Goal: Task Accomplishment & Management: Manage account settings

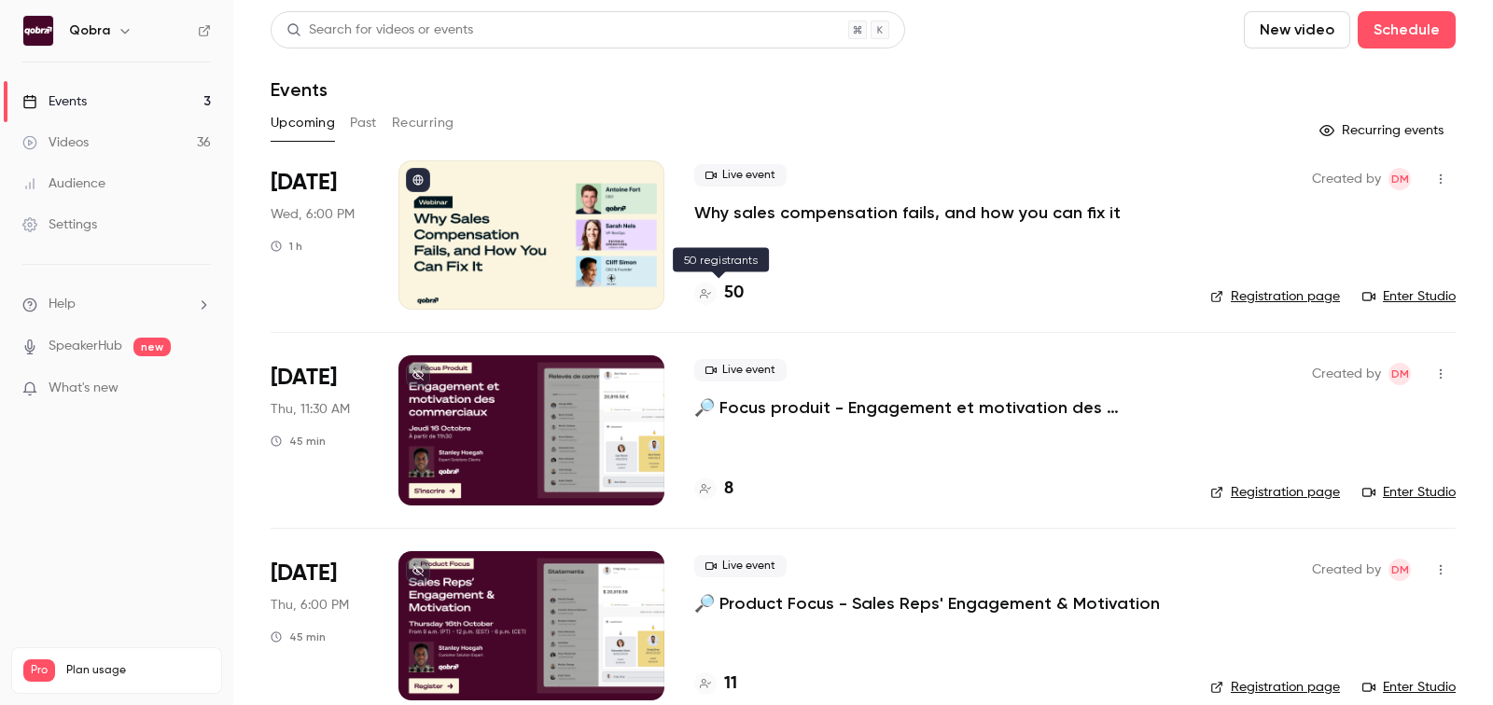
click at [725, 287] on h4 "50" at bounding box center [734, 293] width 20 height 25
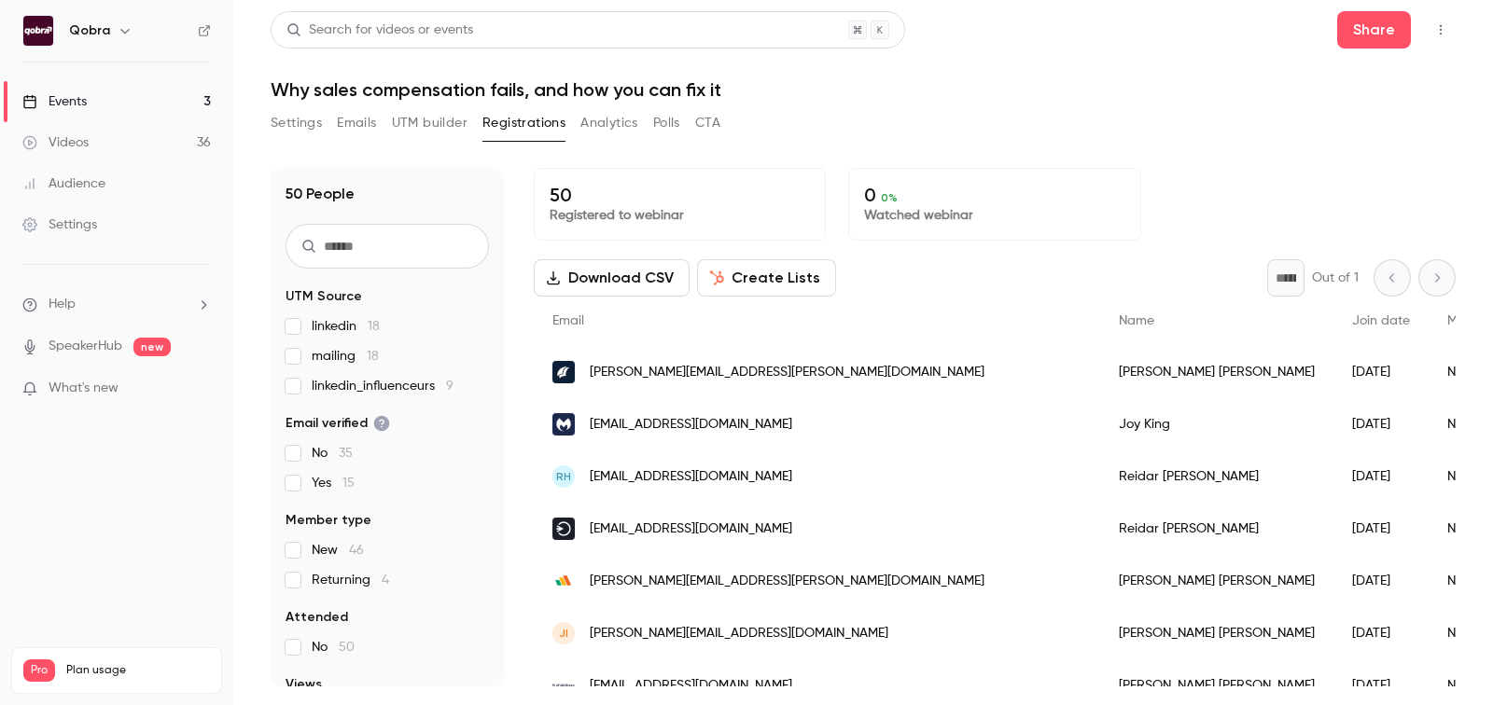
click at [340, 383] on span "linkedin_influenceurs 9" at bounding box center [383, 386] width 142 height 19
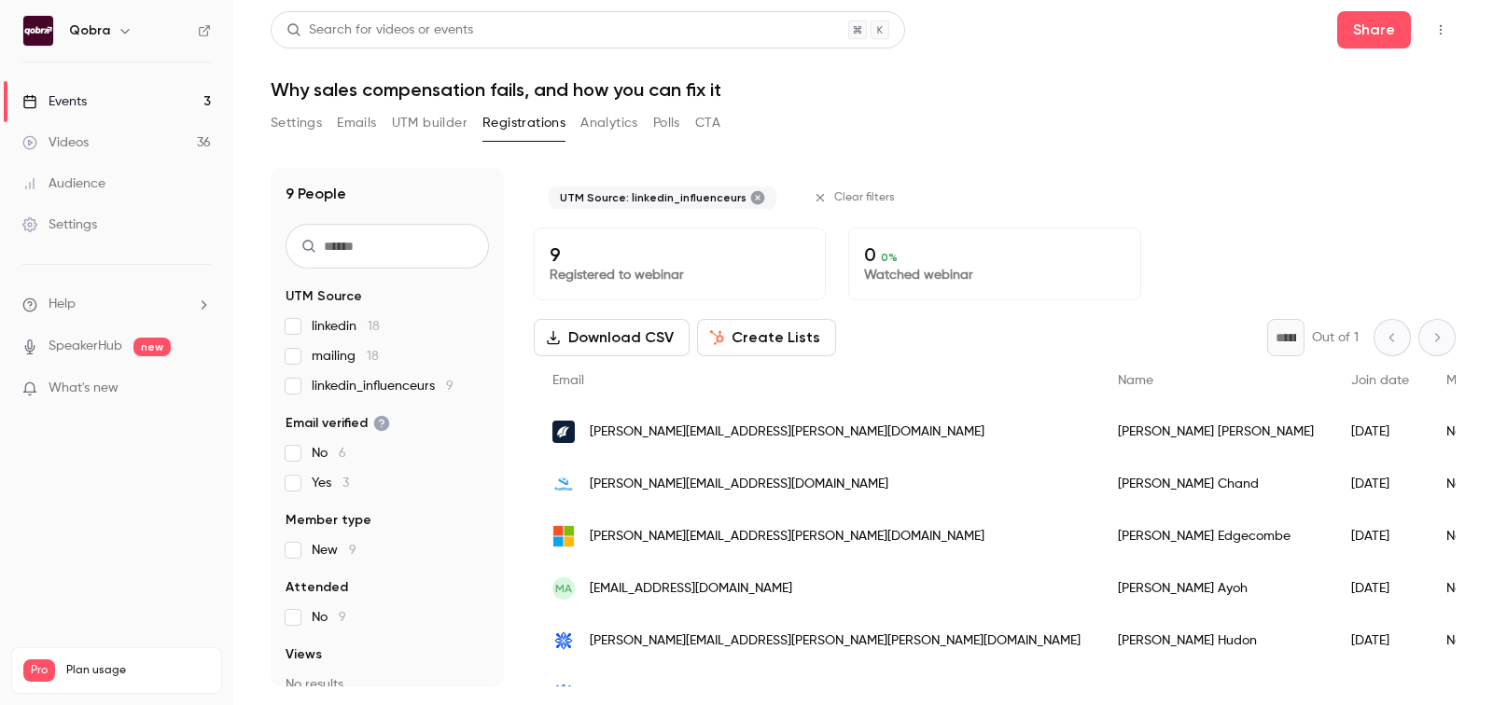
click at [327, 364] on span "mailing 18" at bounding box center [345, 356] width 67 height 19
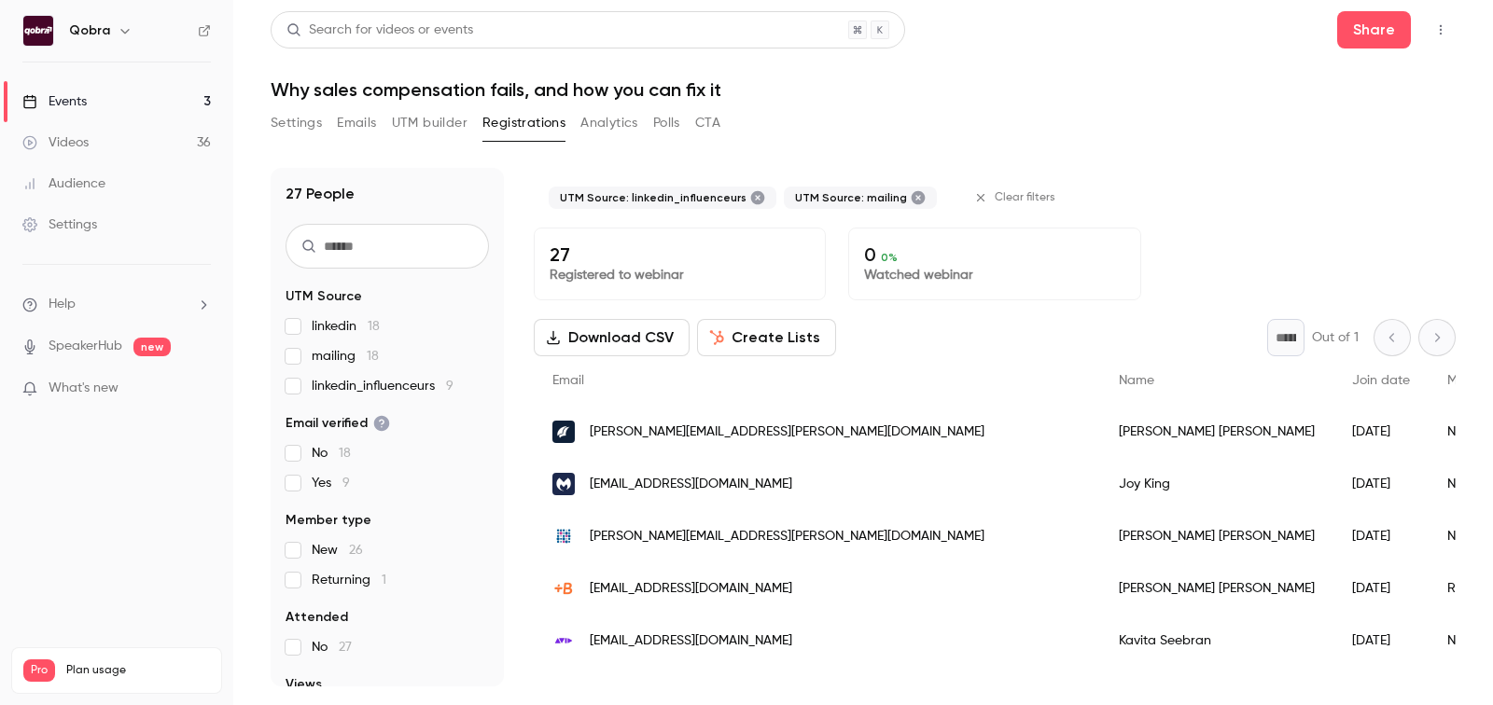
click at [324, 383] on span "linkedin_influenceurs 9" at bounding box center [383, 386] width 142 height 19
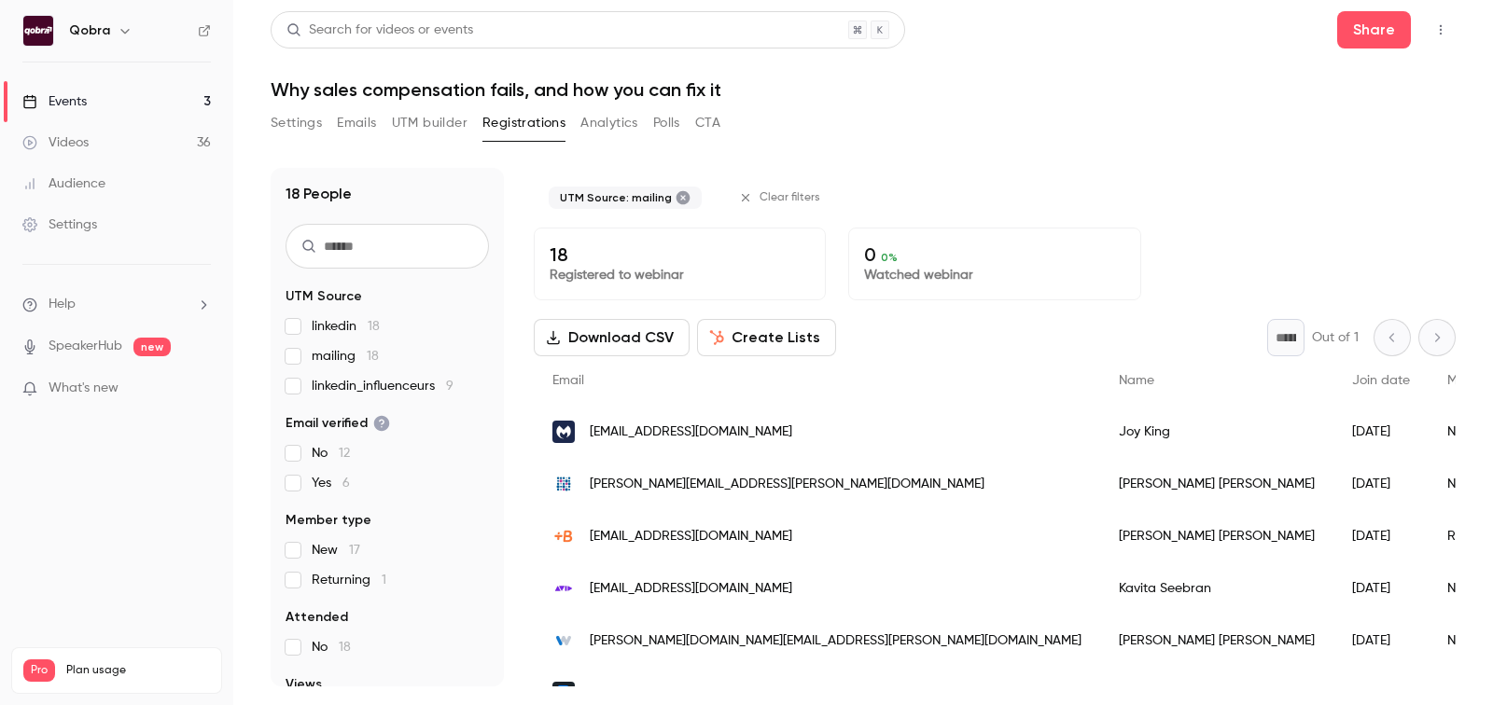
click at [324, 363] on span "mailing 18" at bounding box center [345, 356] width 67 height 19
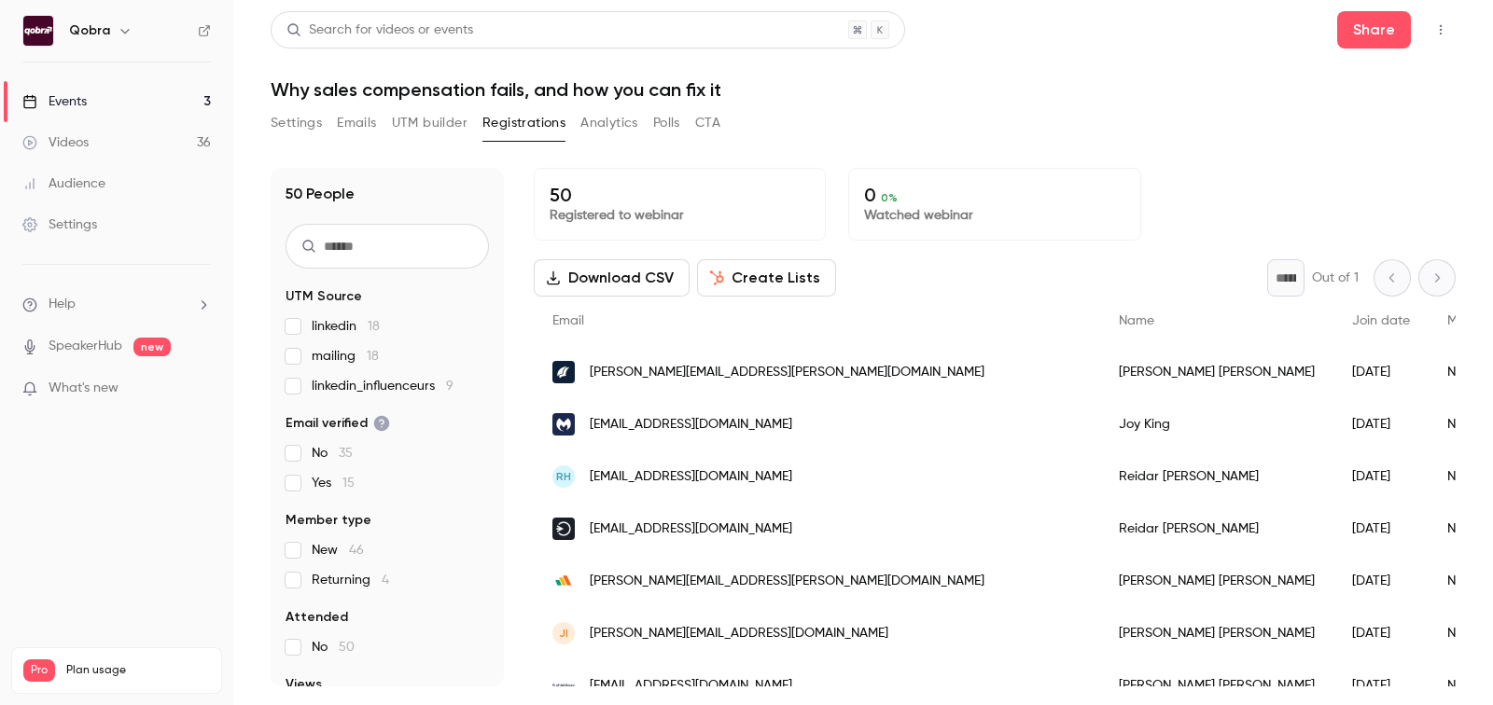
click at [401, 132] on button "UTM builder" at bounding box center [430, 123] width 76 height 30
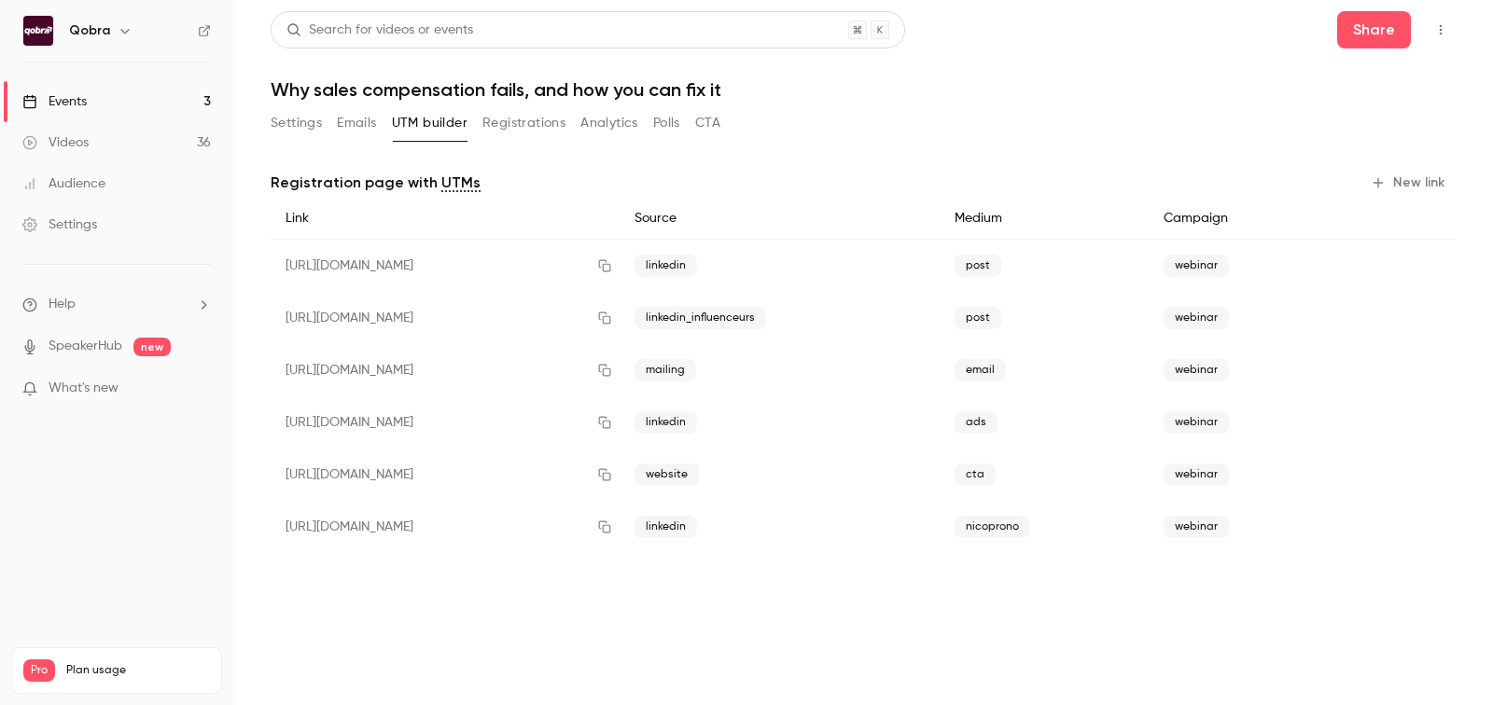
click at [357, 131] on button "Emails" at bounding box center [356, 123] width 39 height 30
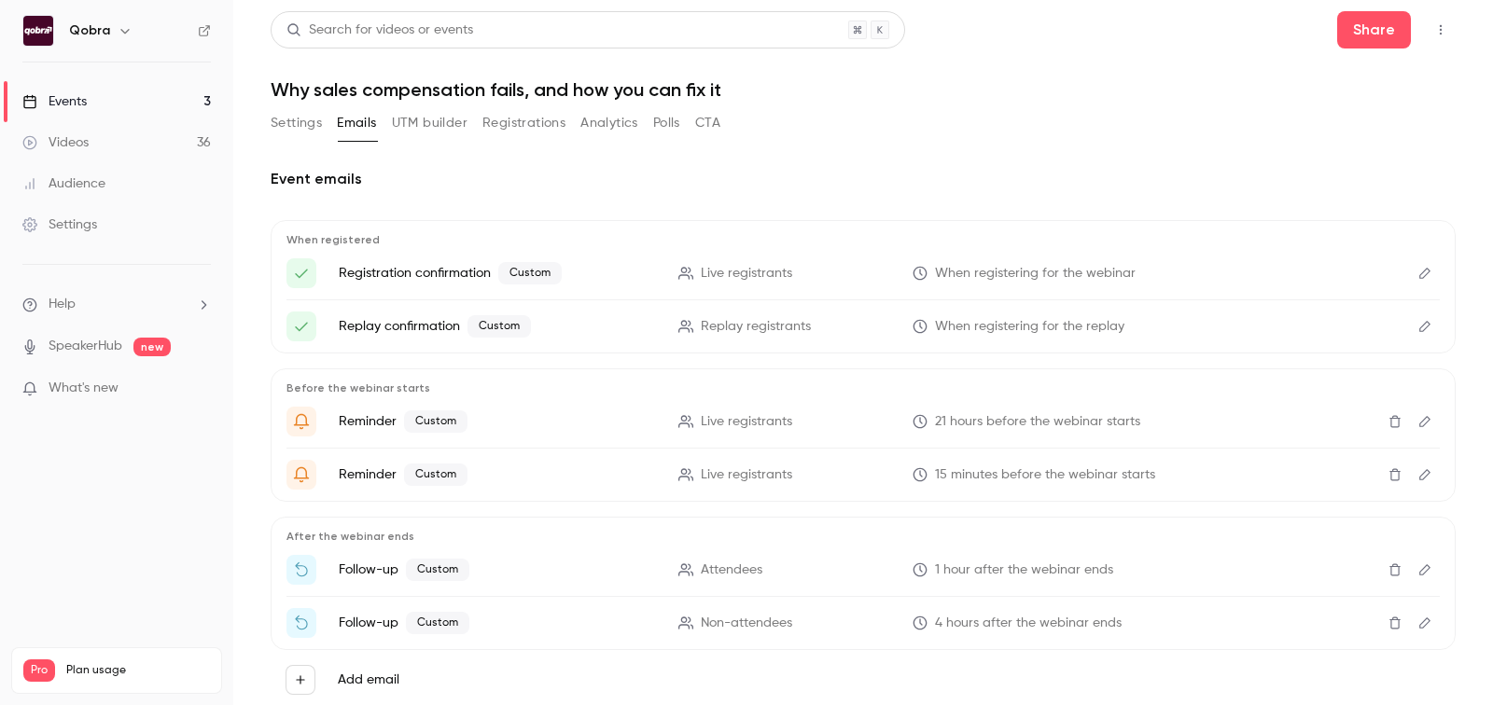
click at [402, 126] on button "UTM builder" at bounding box center [430, 123] width 76 height 30
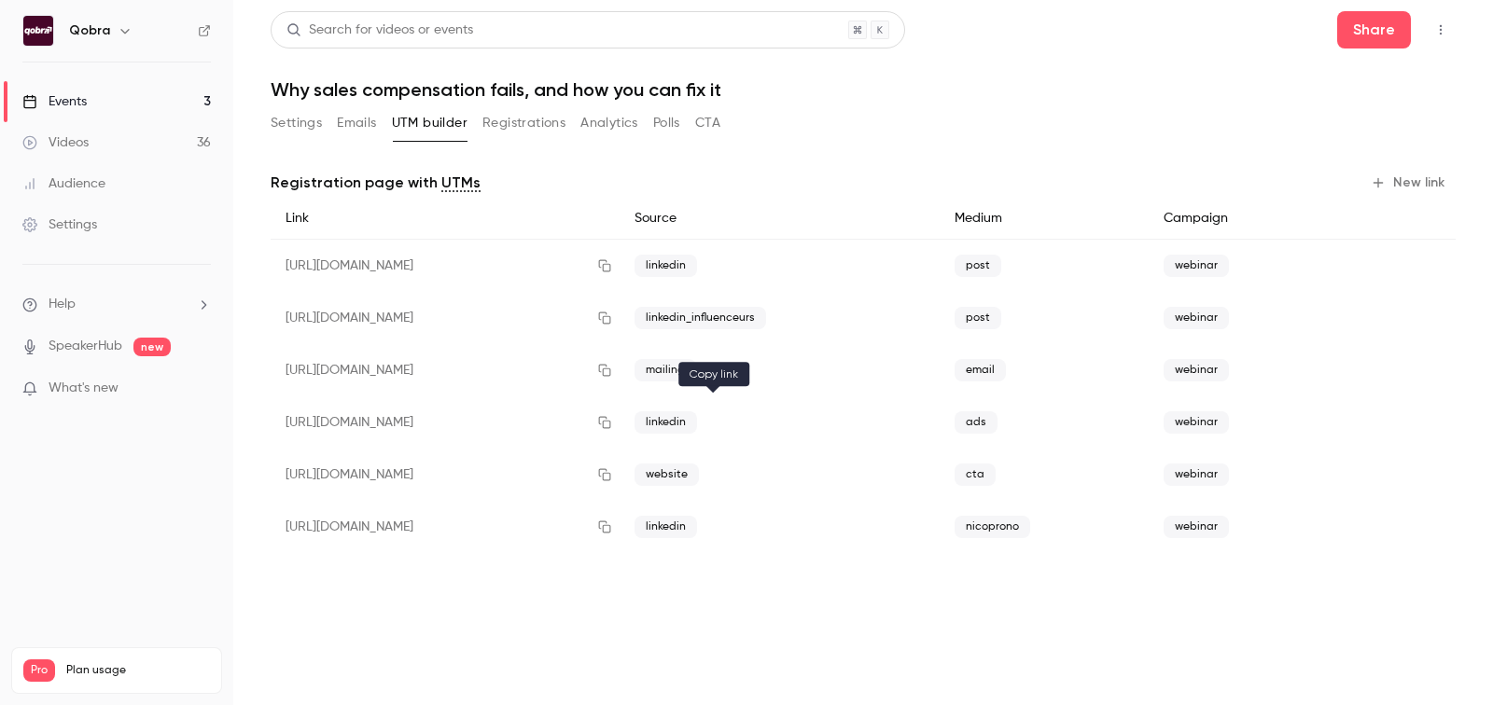
click at [620, 435] on button "button" at bounding box center [605, 423] width 30 height 30
click at [290, 118] on button "Settings" at bounding box center [296, 123] width 51 height 30
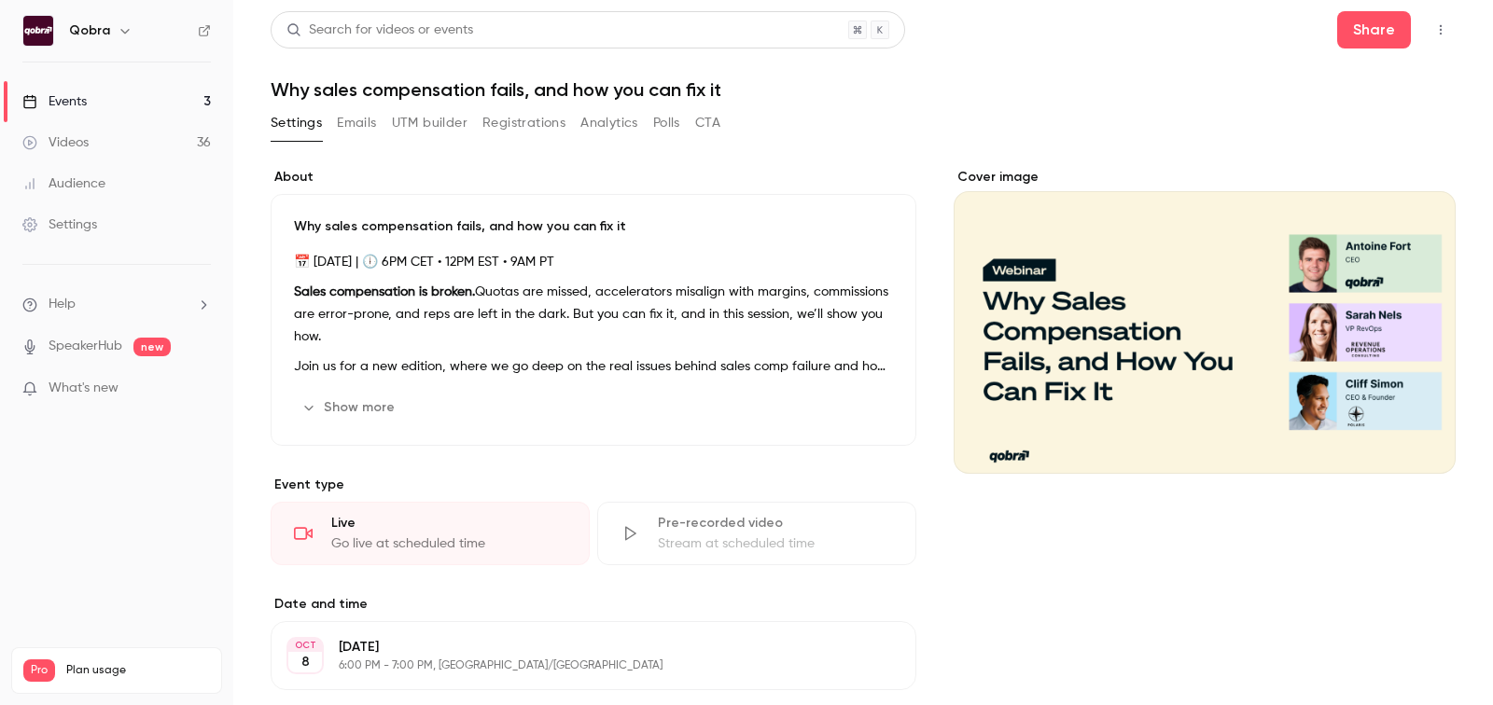
click at [126, 97] on link "Events 3" at bounding box center [116, 101] width 233 height 41
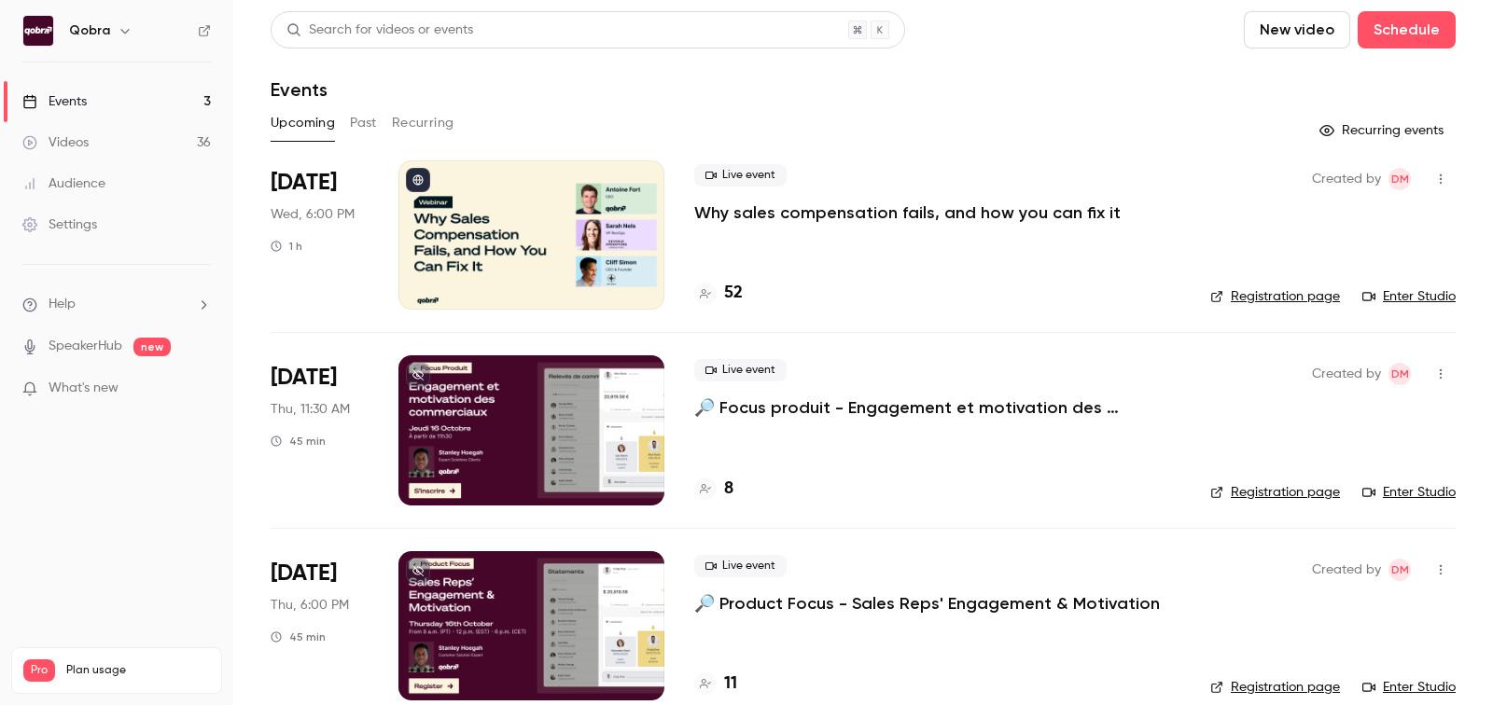
click at [726, 288] on h4 "52" at bounding box center [733, 293] width 19 height 25
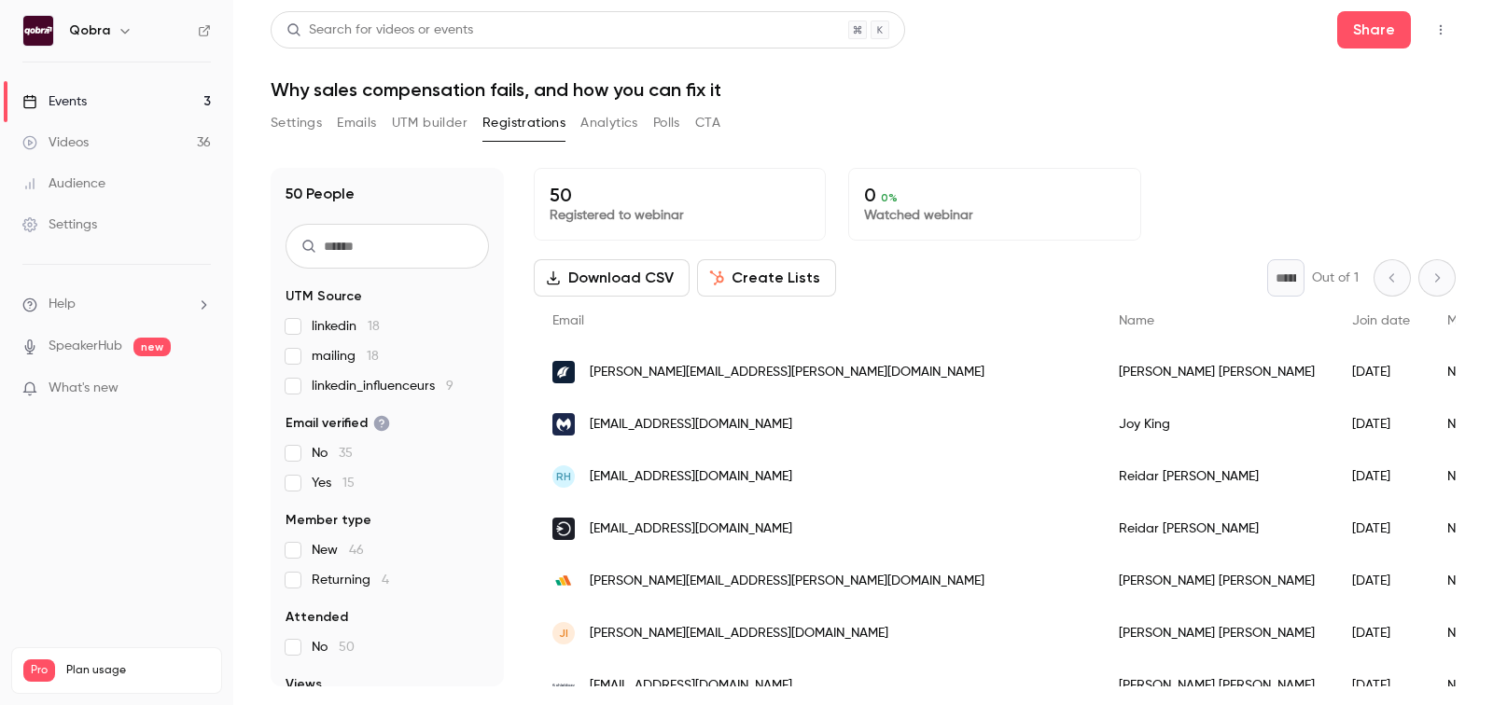
click at [90, 99] on link "Events 3" at bounding box center [116, 101] width 233 height 41
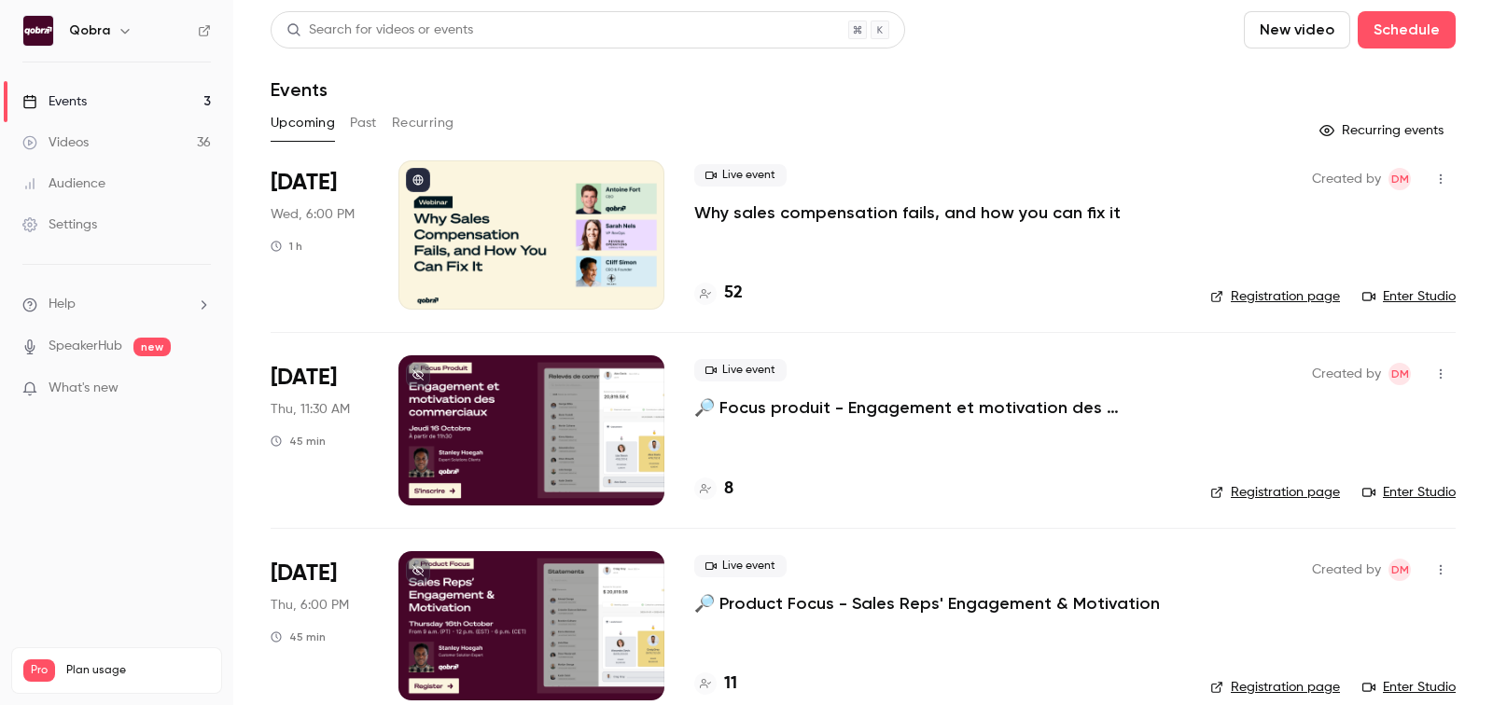
scroll to position [27, 0]
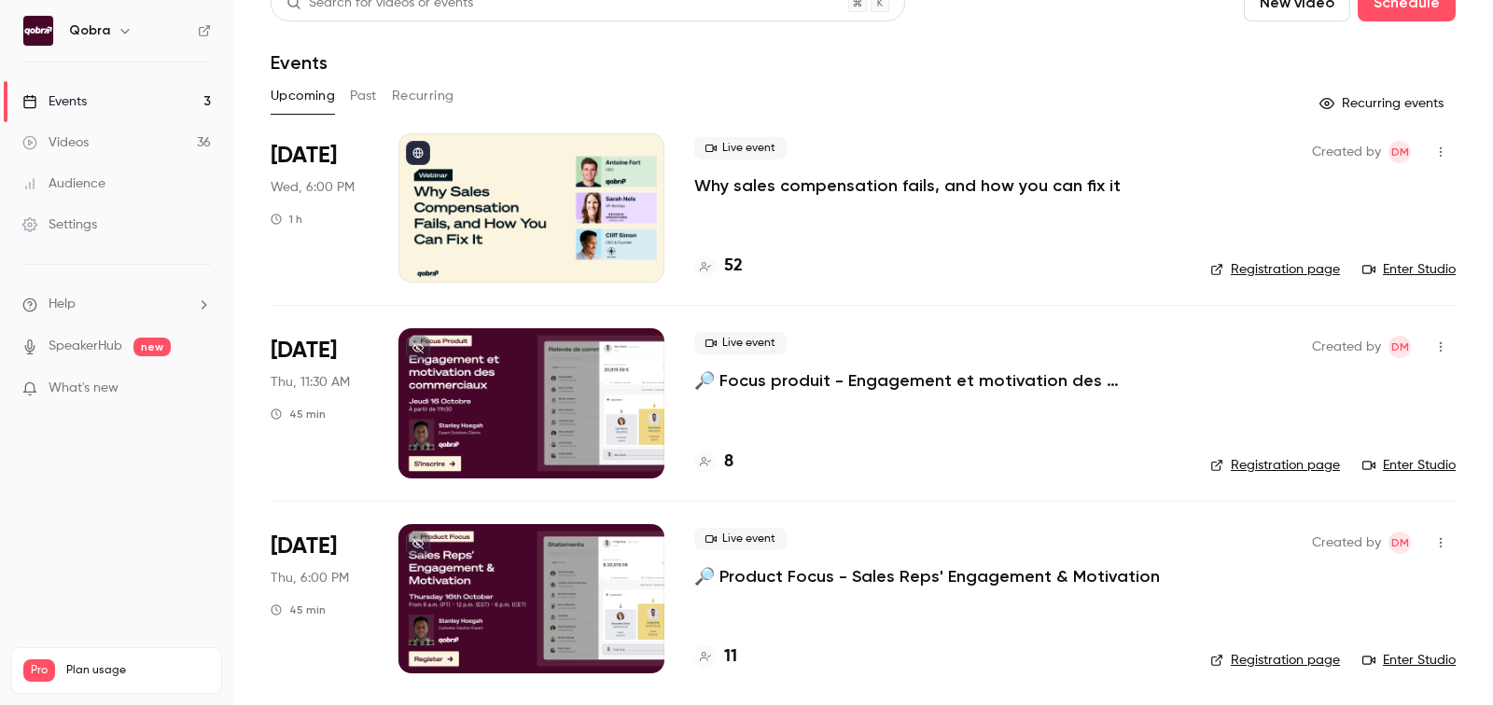
click at [724, 654] on h4 "11" at bounding box center [730, 657] width 13 height 25
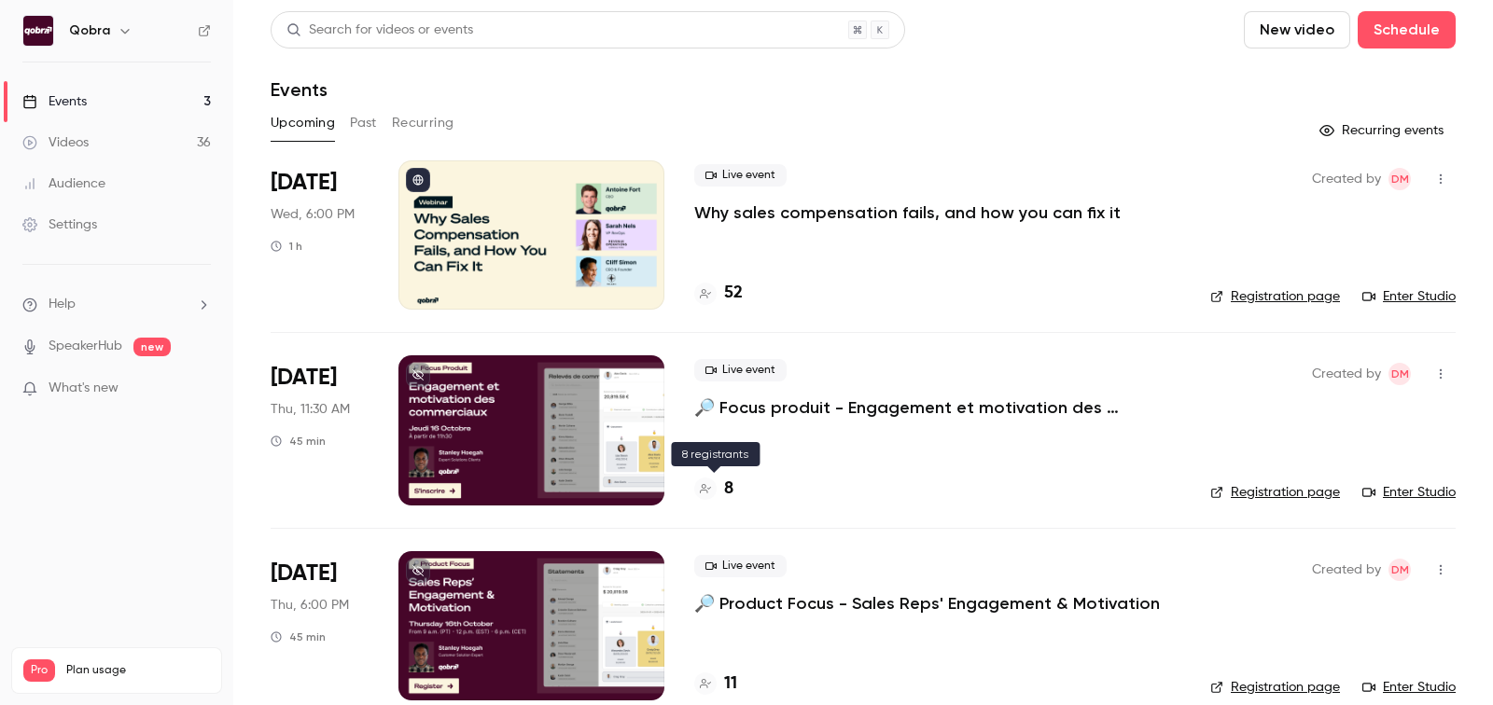
click at [728, 484] on h4 "8" at bounding box center [728, 489] width 9 height 25
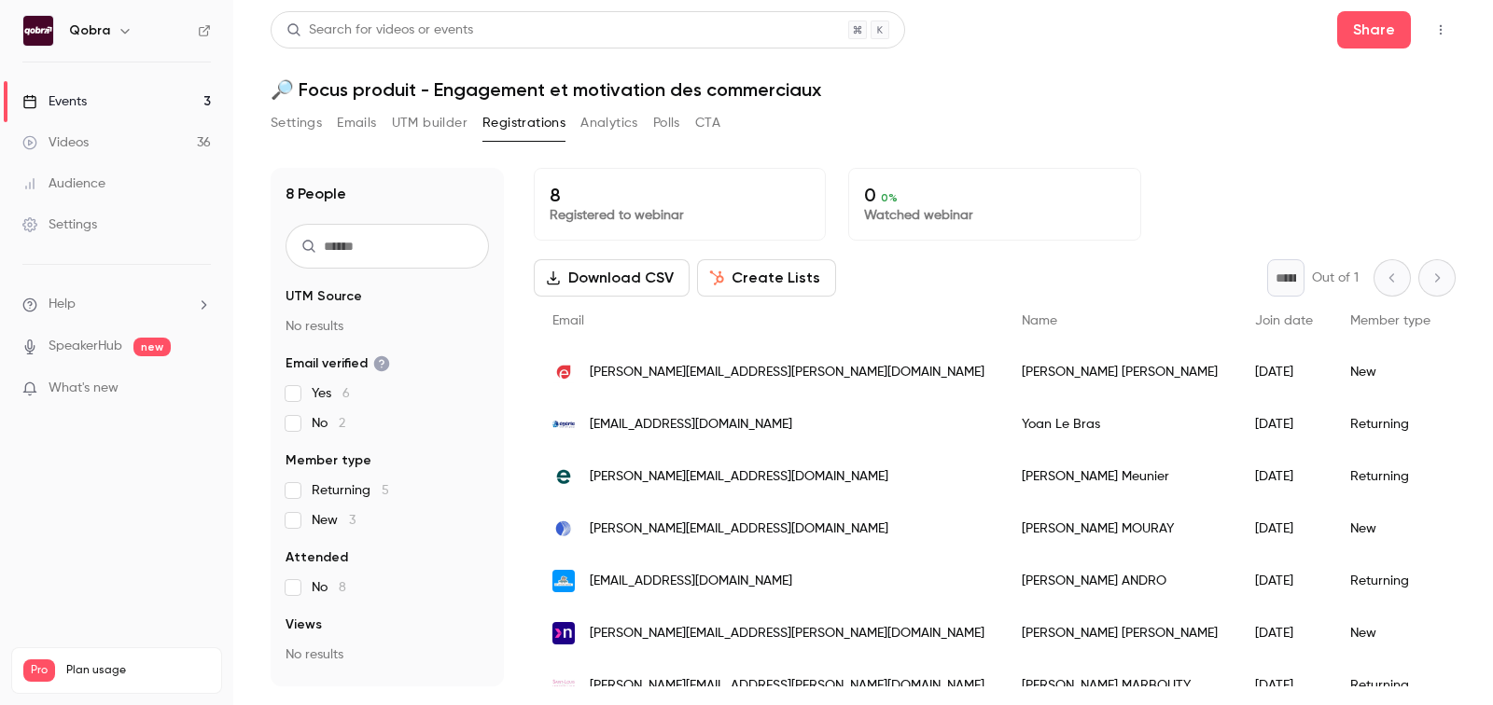
click at [152, 99] on link "Events 3" at bounding box center [116, 101] width 233 height 41
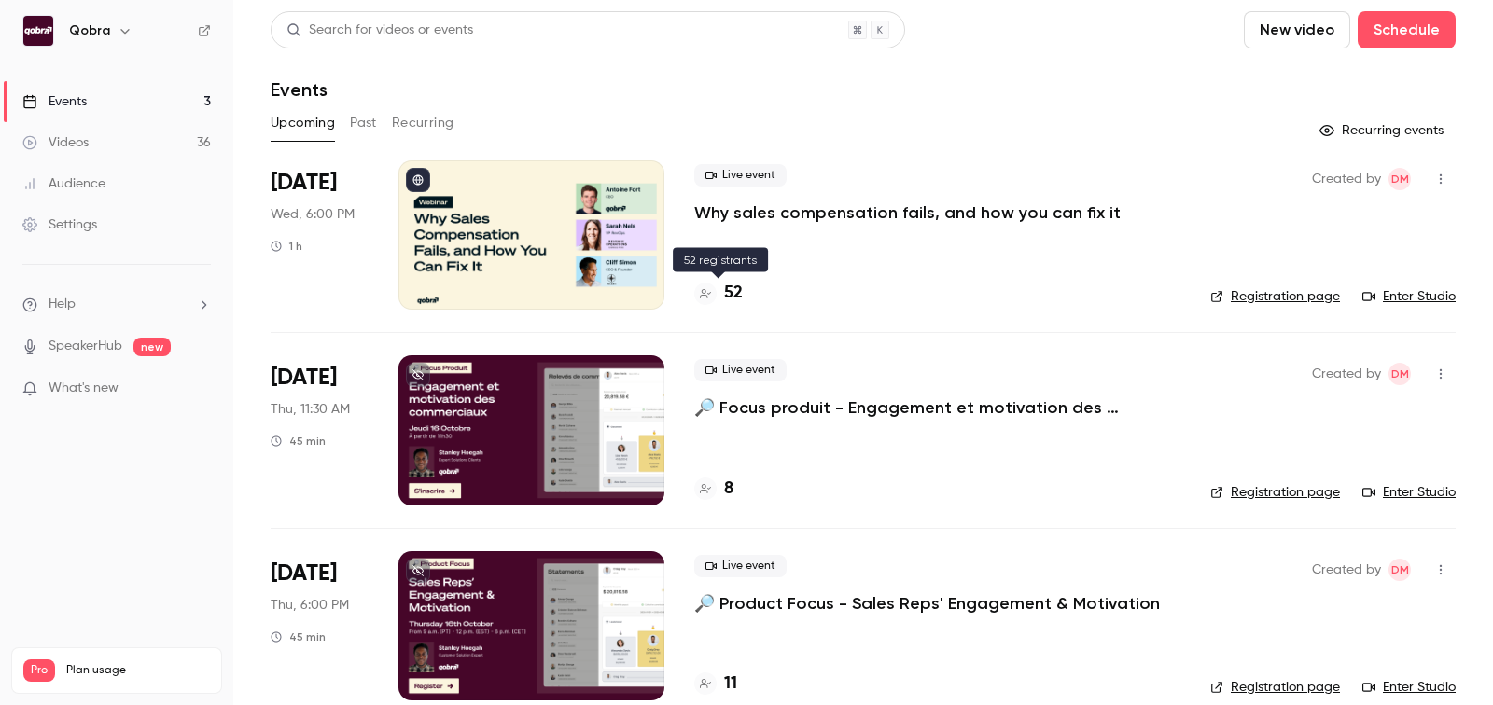
click at [733, 296] on h4 "52" at bounding box center [733, 293] width 19 height 25
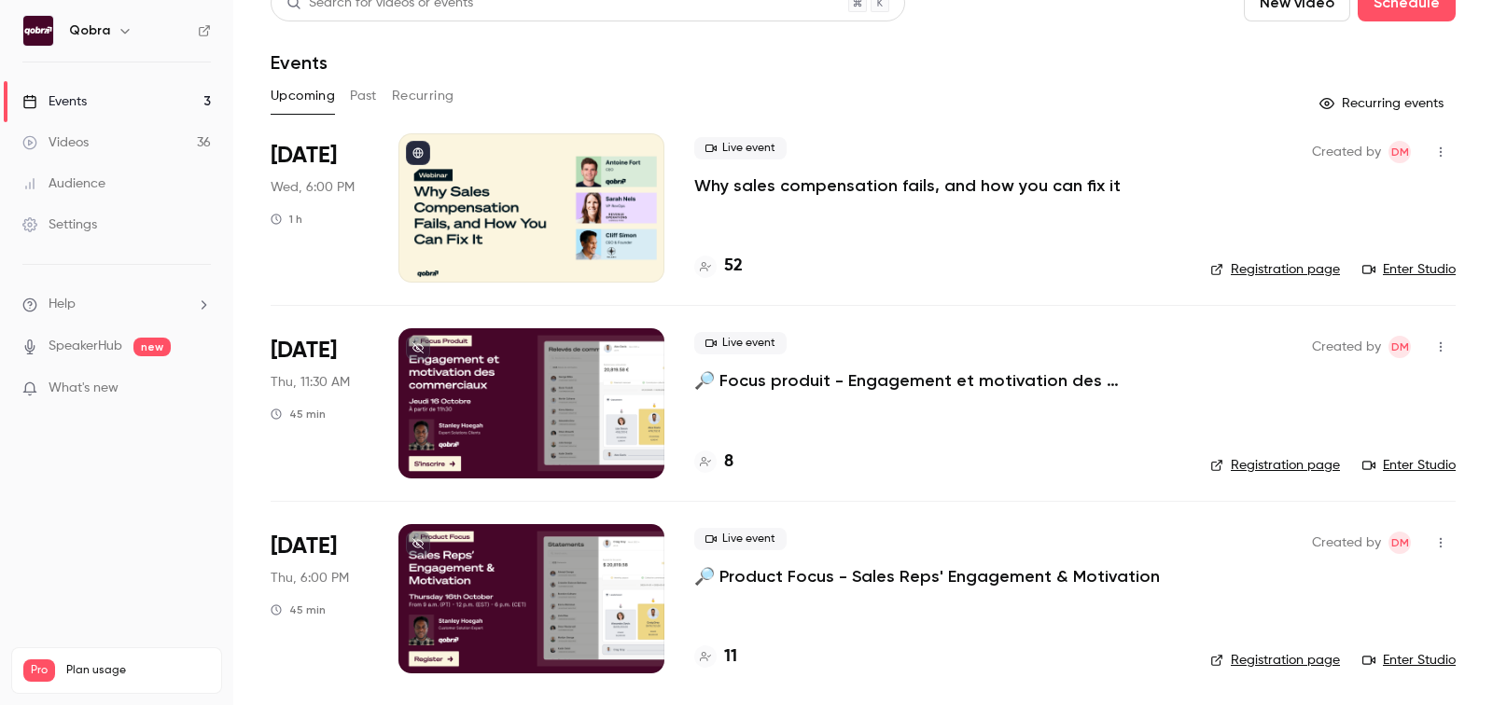
click at [731, 461] on h4 "8" at bounding box center [728, 462] width 9 height 25
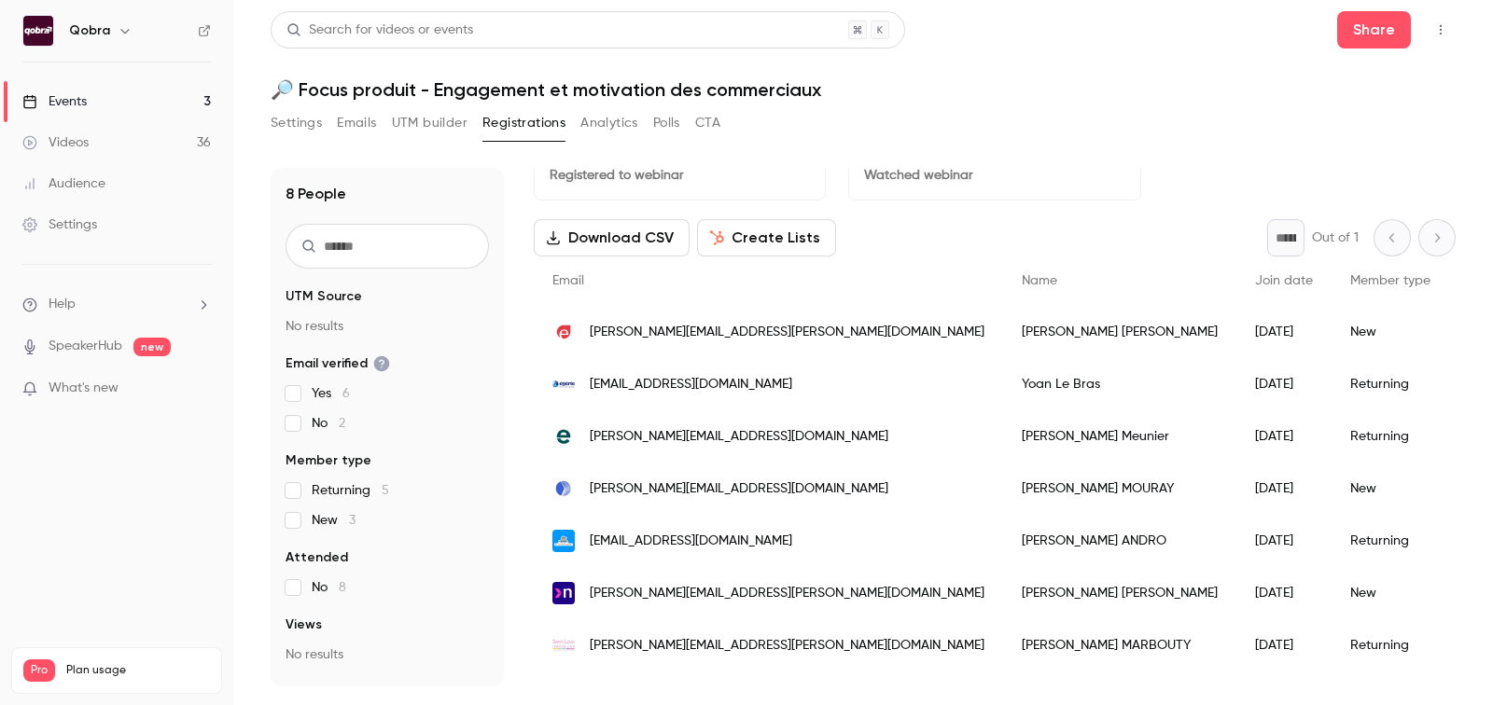
scroll to position [76, 0]
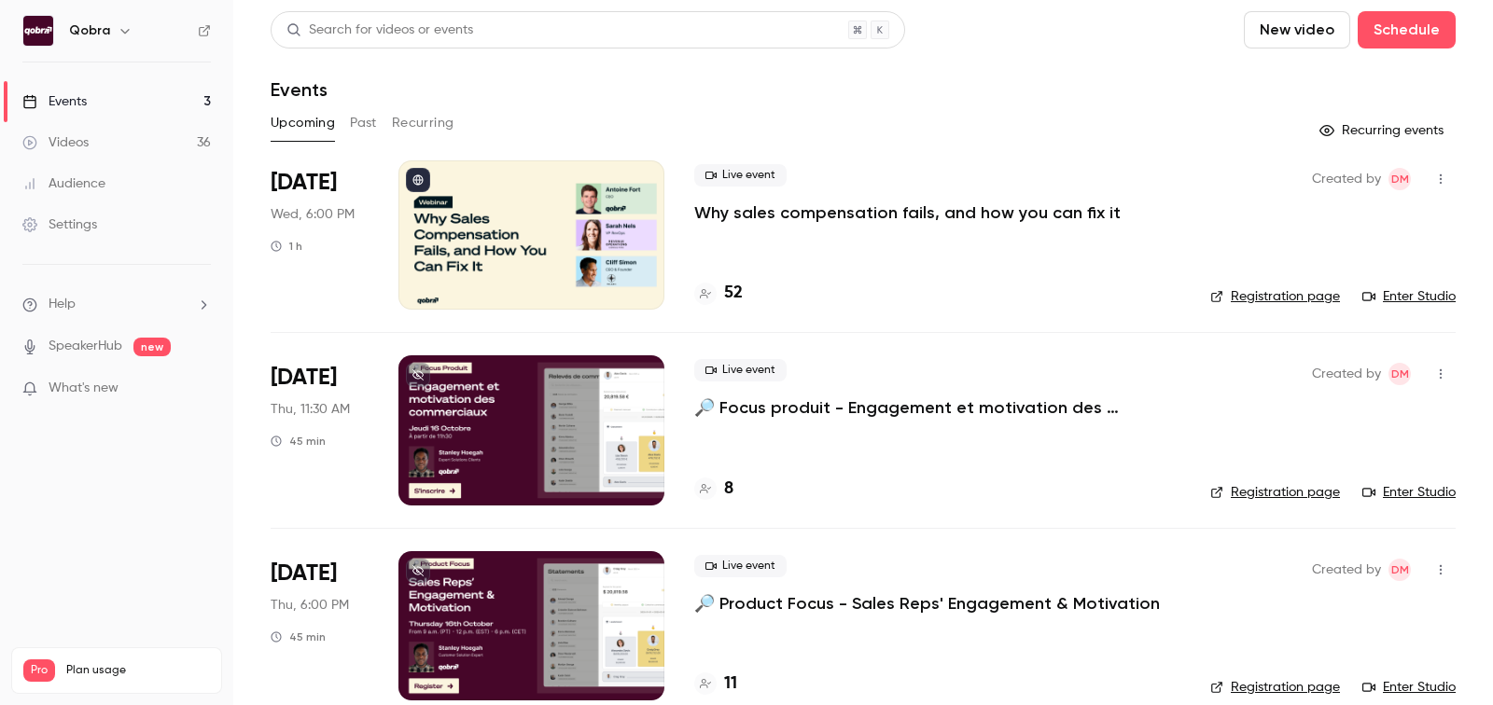
scroll to position [27, 0]
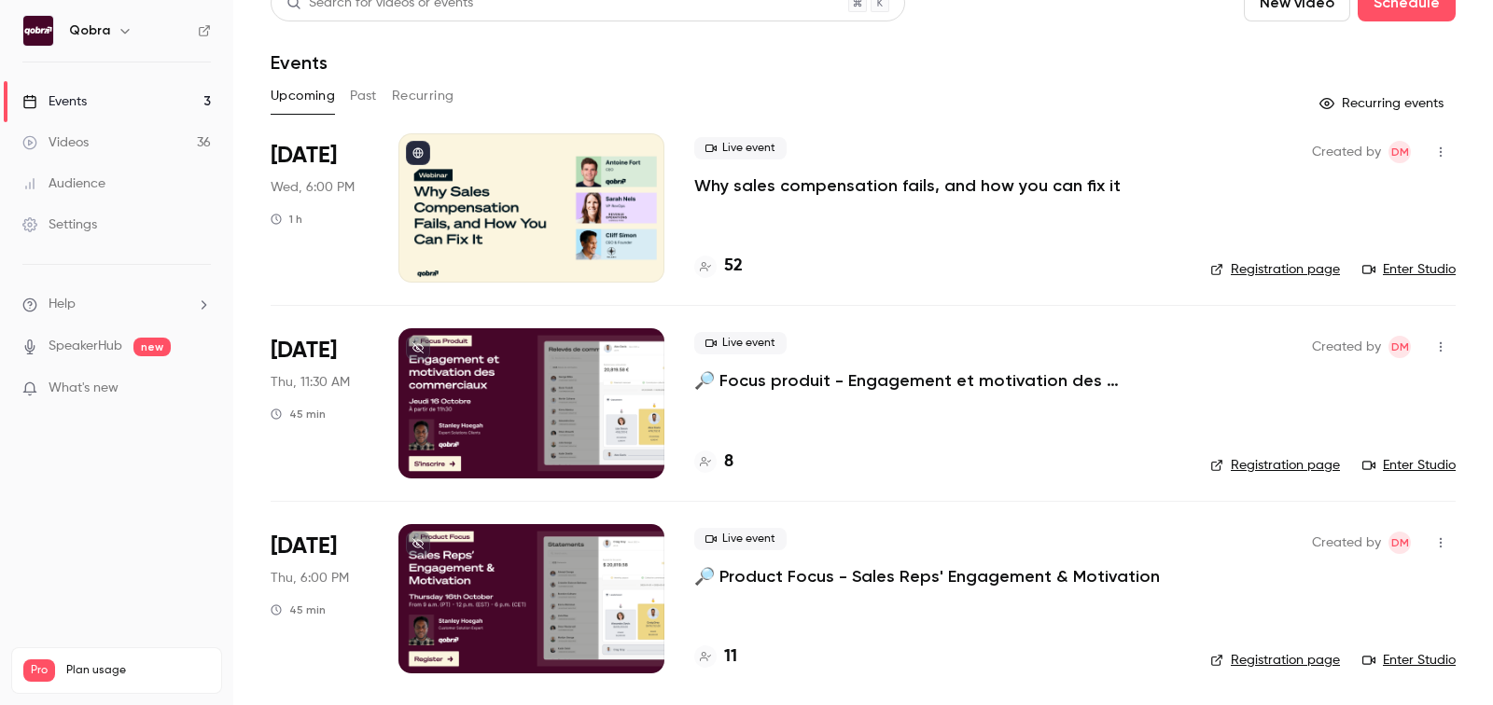
click at [724, 648] on h4 "11" at bounding box center [730, 657] width 13 height 25
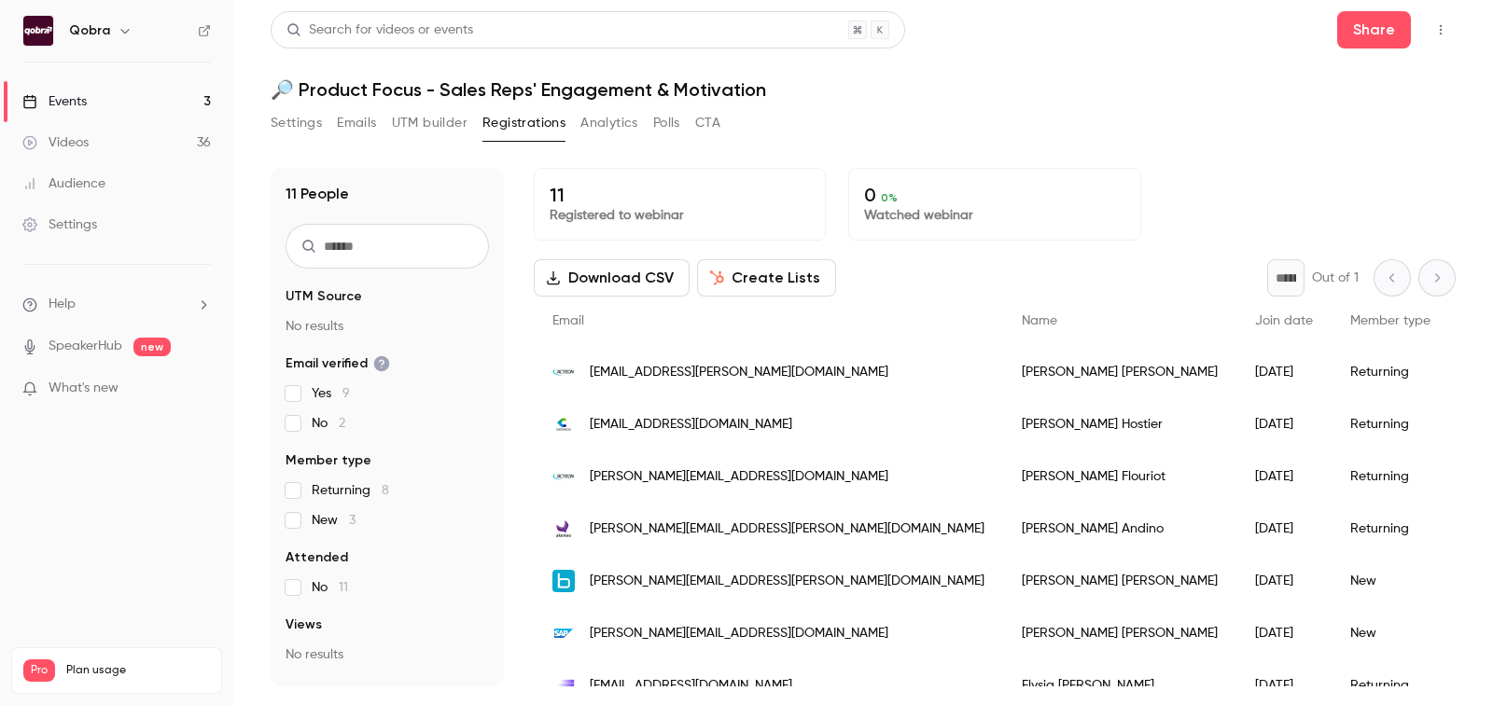
click at [98, 105] on link "Events 3" at bounding box center [116, 101] width 233 height 41
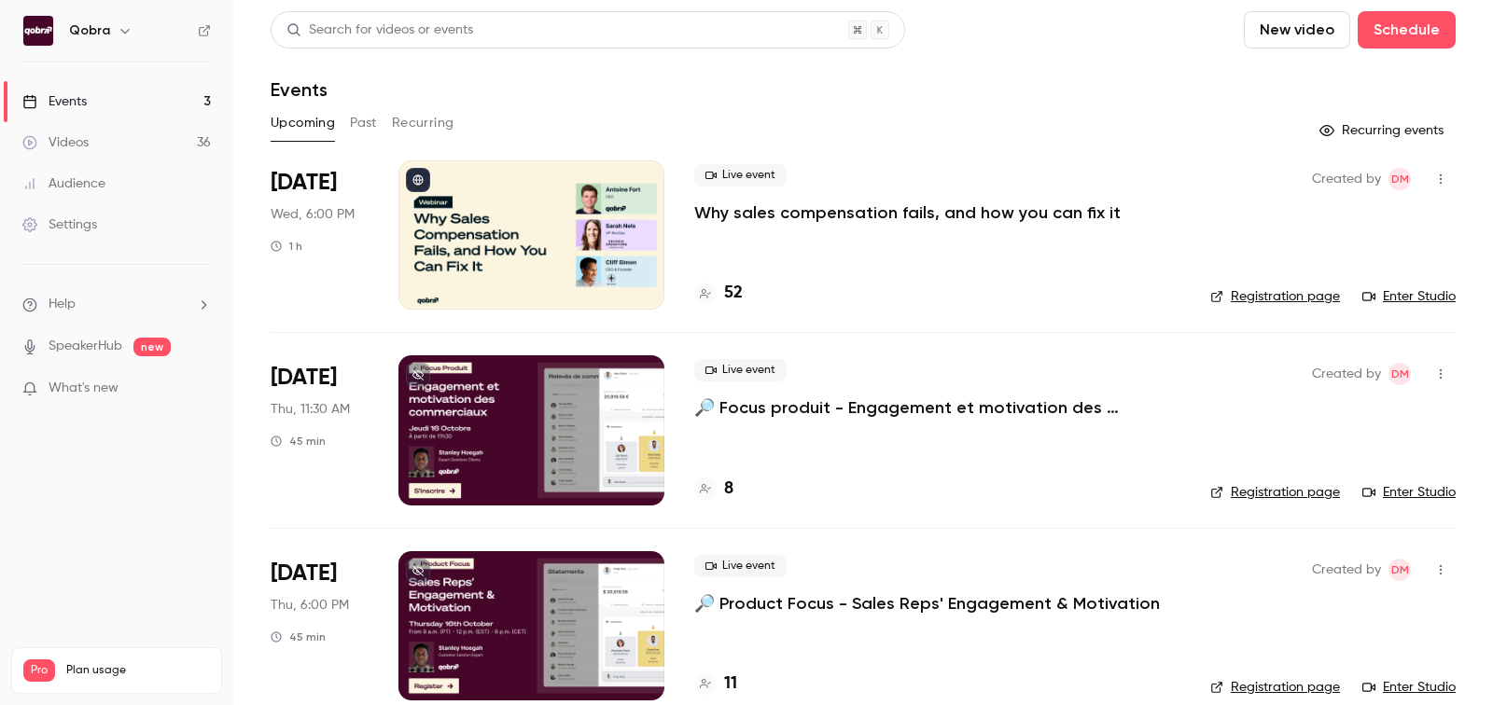
click at [98, 105] on link "Events 3" at bounding box center [116, 101] width 233 height 41
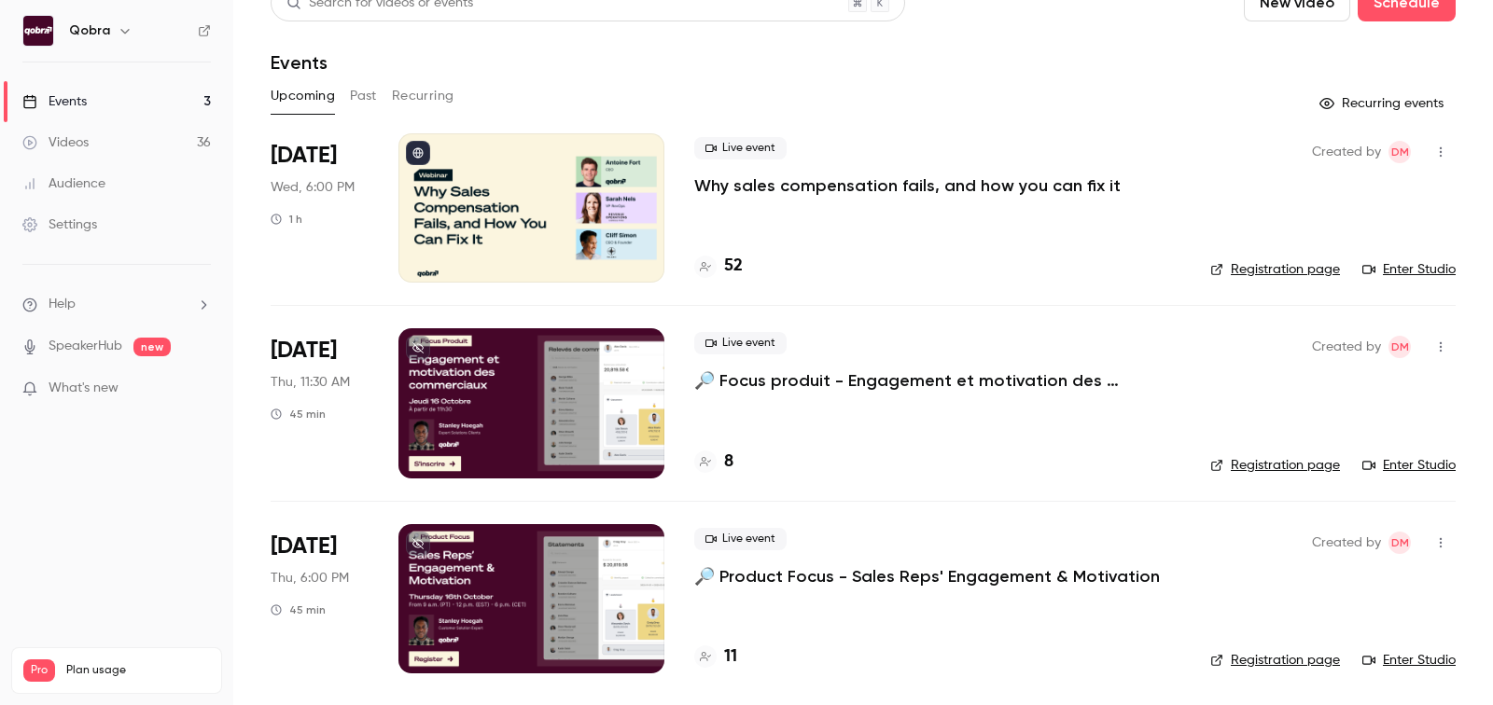
click at [366, 91] on button "Past" at bounding box center [363, 96] width 27 height 30
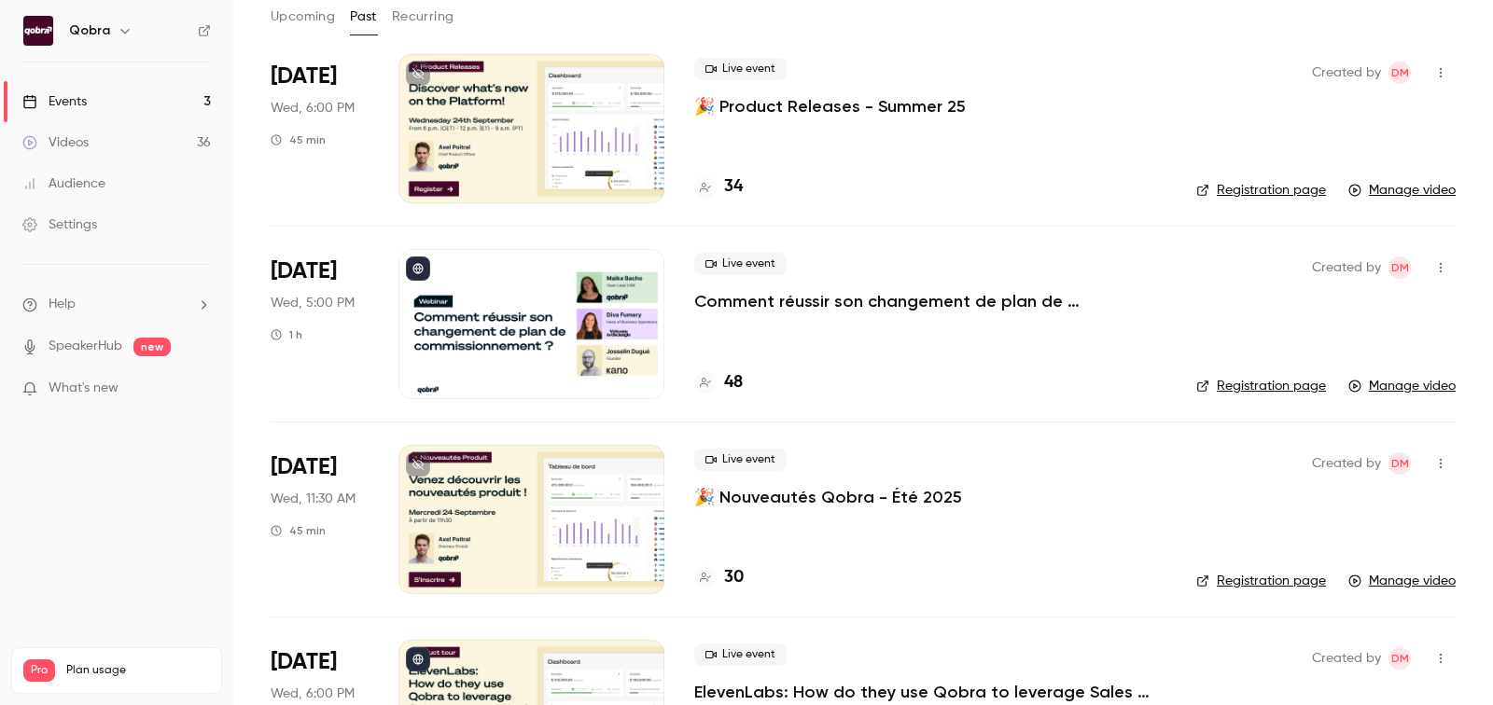
scroll to position [109, 0]
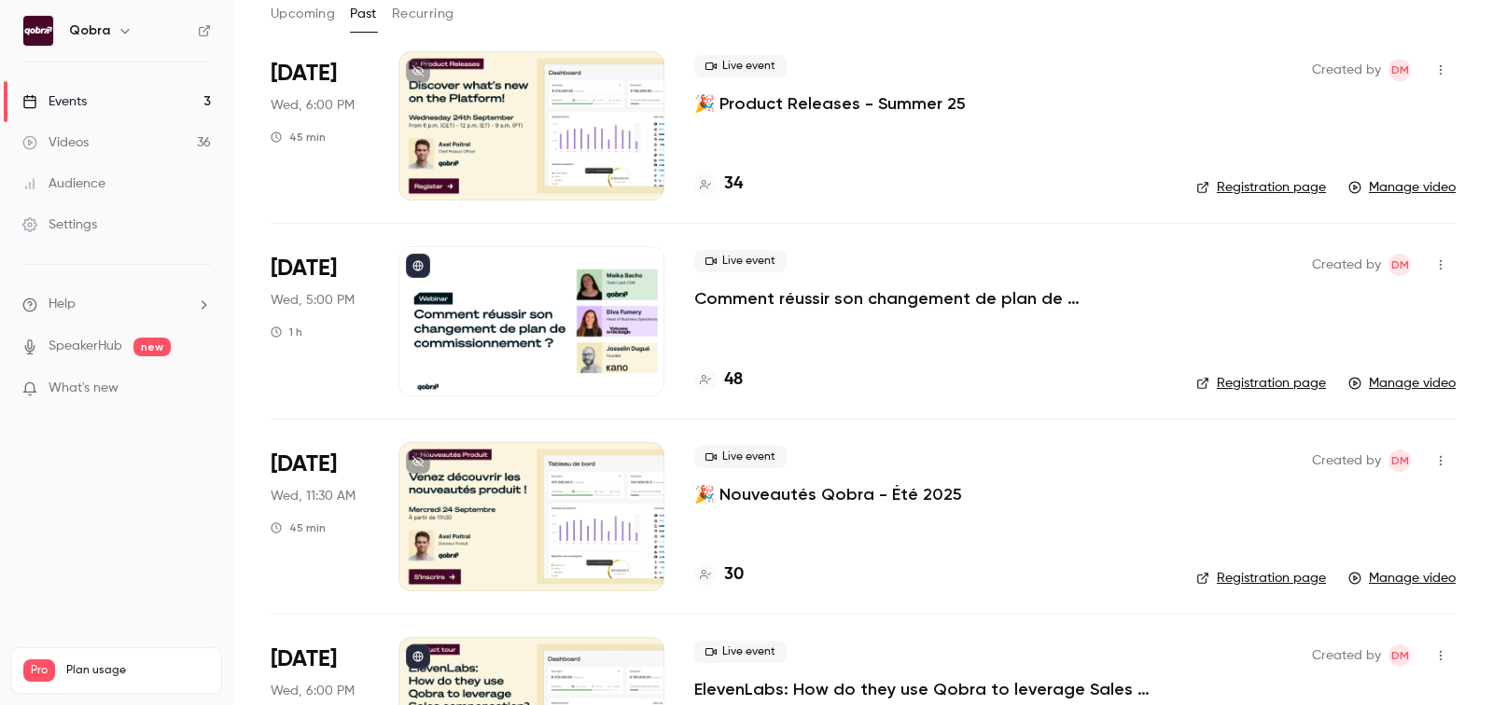
click at [159, 118] on link "Events 3" at bounding box center [116, 101] width 233 height 41
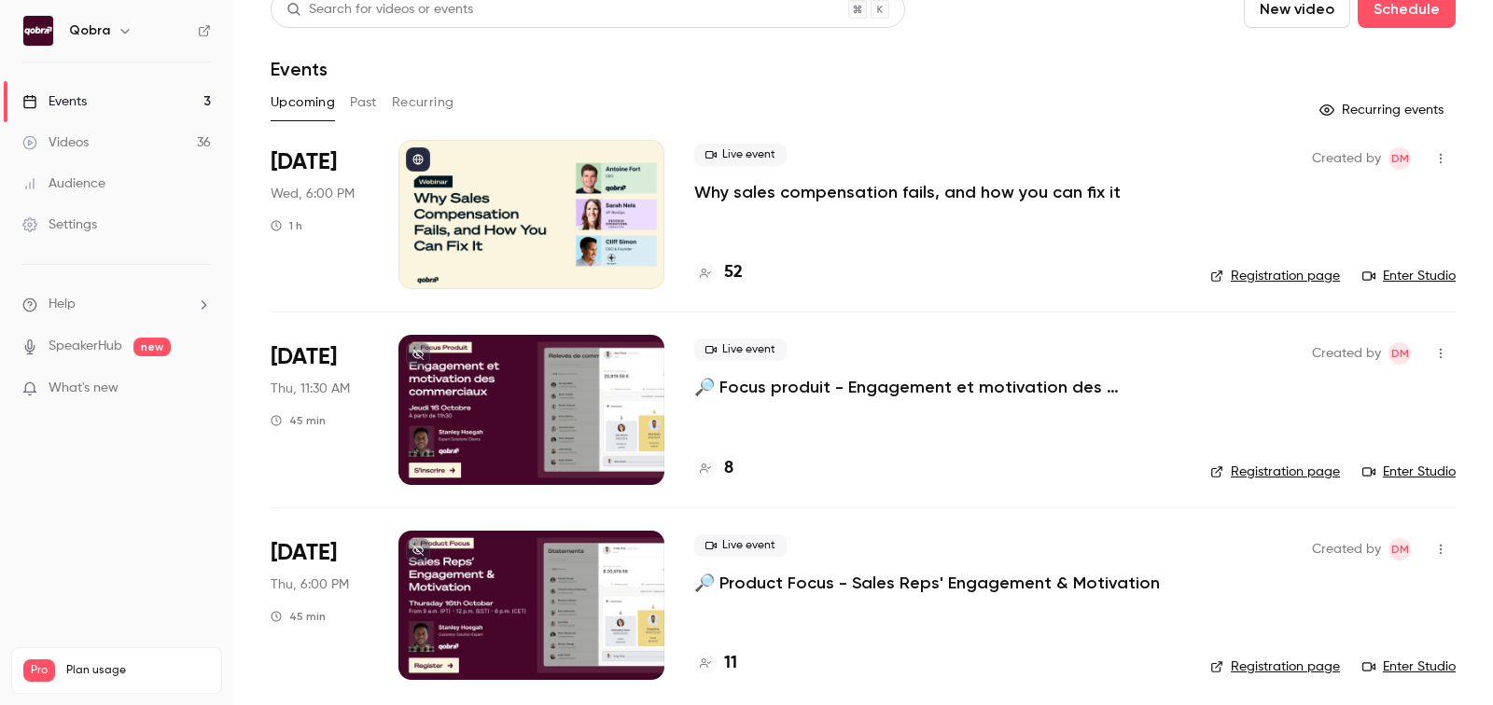
scroll to position [27, 0]
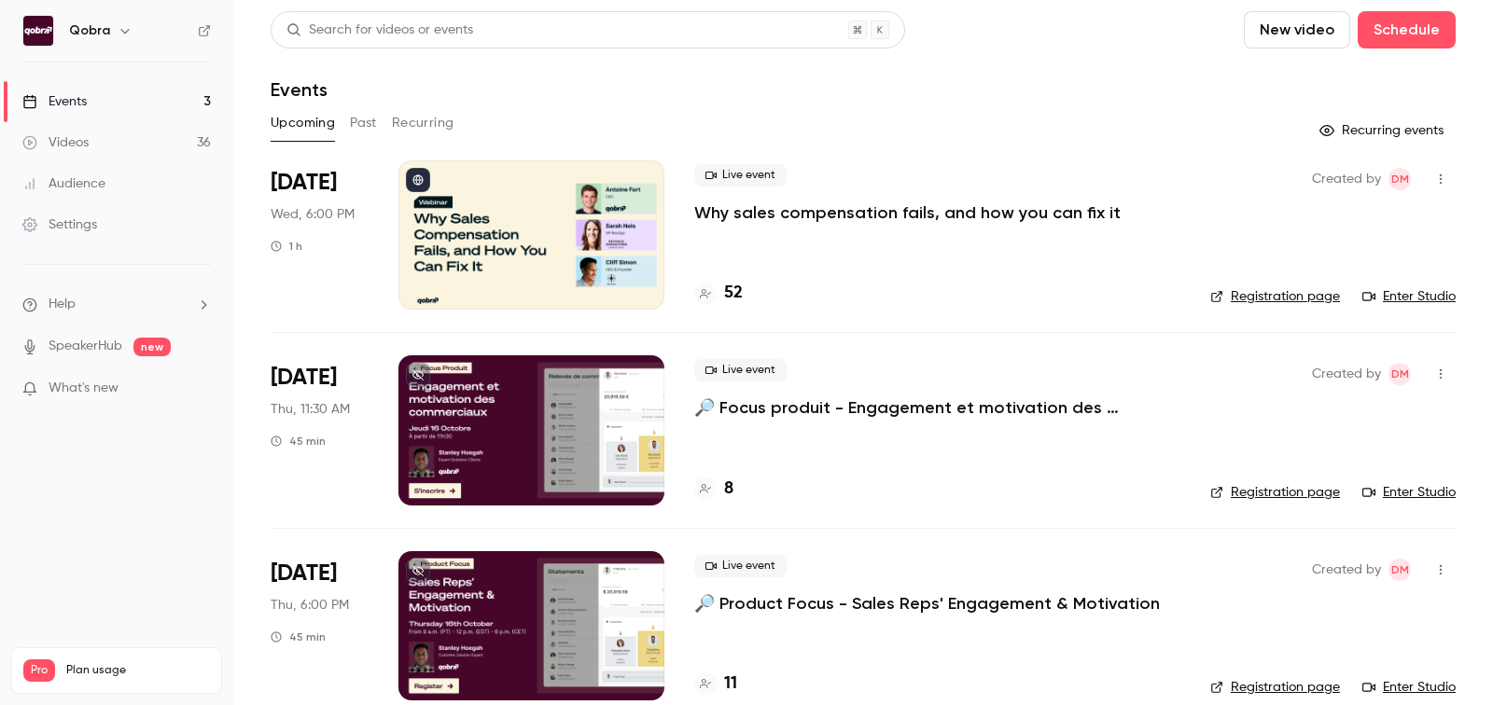
scroll to position [27, 0]
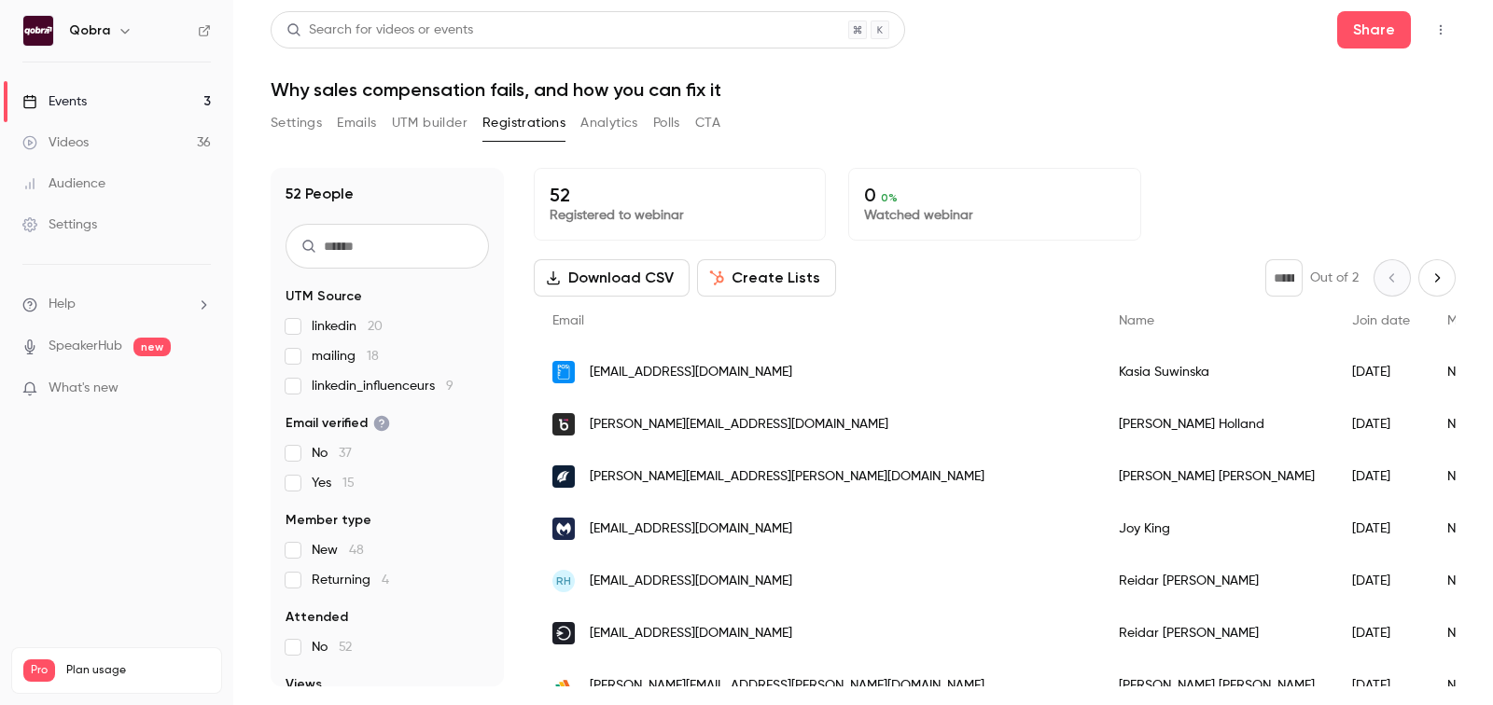
click at [145, 92] on link "Events 3" at bounding box center [116, 101] width 233 height 41
